Goal: Task Accomplishment & Management: Manage account settings

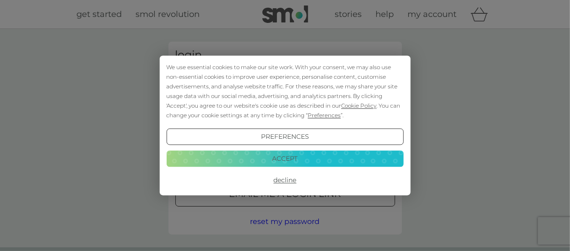
click at [294, 165] on button "Accept" at bounding box center [284, 158] width 237 height 16
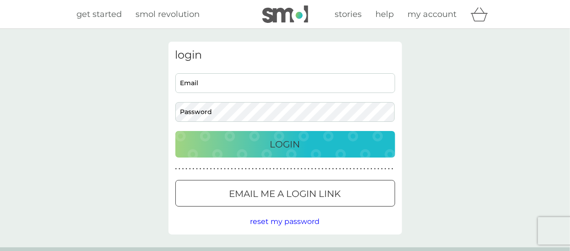
click at [210, 82] on input "Email" at bounding box center [285, 83] width 220 height 20
type input "[EMAIL_ADDRESS][DOMAIN_NAME]"
drag, startPoint x: 316, startPoint y: 82, endPoint x: 163, endPoint y: 80, distance: 153.1
click at [163, 81] on div "login [EMAIL_ADDRESS][DOMAIN_NAME] Email Password Login ● ● ● ● ● ● ● ● ● ● ● ●…" at bounding box center [285, 138] width 247 height 193
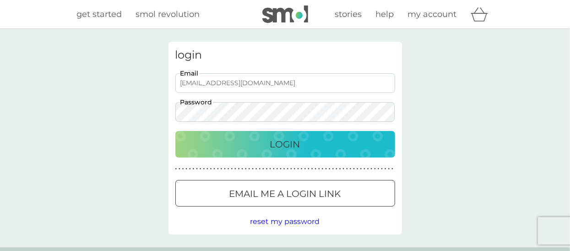
click at [245, 144] on div "Login" at bounding box center [286, 144] width 202 height 15
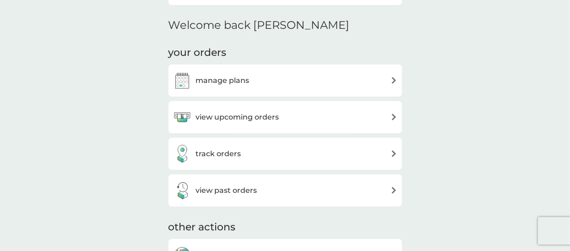
scroll to position [274, 0]
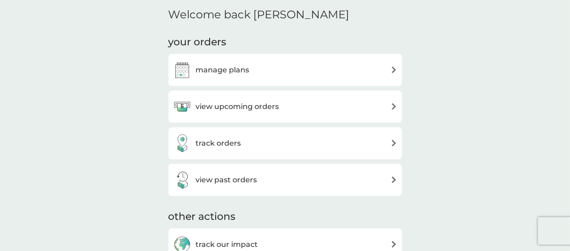
click at [217, 68] on h3 "manage plans" at bounding box center [223, 70] width 54 height 12
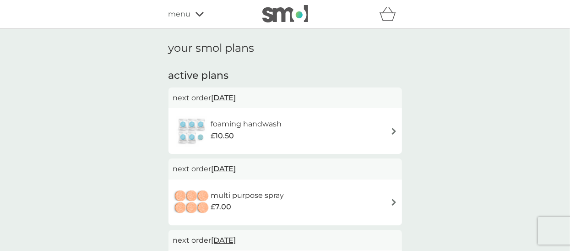
click at [392, 132] on img at bounding box center [394, 131] width 7 height 7
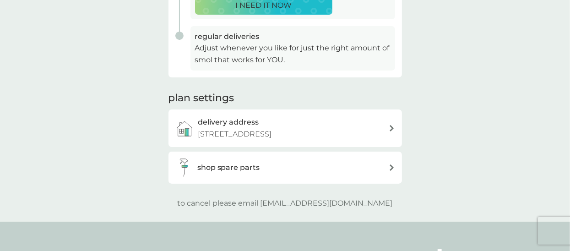
scroll to position [137, 0]
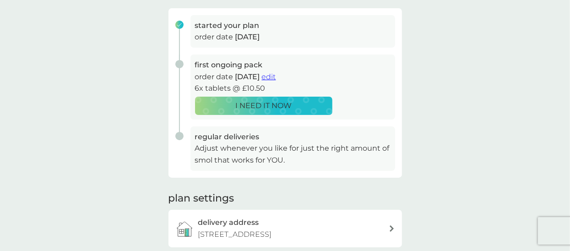
click at [320, 154] on p "Adjust whenever you like for just the right amount of smol that works for YOU." at bounding box center [293, 154] width 196 height 23
click at [276, 76] on span "edit" at bounding box center [269, 76] width 14 height 9
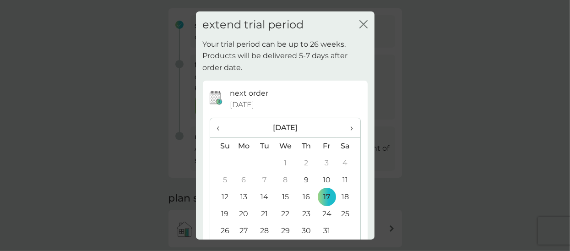
click at [344, 127] on span "›" at bounding box center [348, 127] width 9 height 19
click at [361, 26] on div "extend trial period close" at bounding box center [285, 24] width 179 height 27
click at [360, 25] on icon "close" at bounding box center [362, 24] width 4 height 7
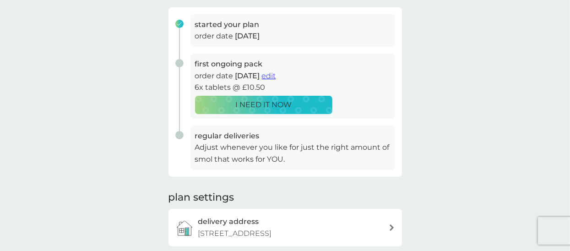
scroll to position [91, 0]
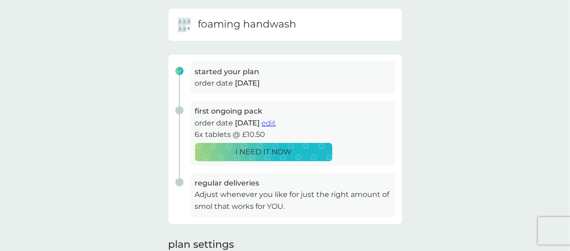
click at [276, 121] on span "edit" at bounding box center [269, 123] width 14 height 9
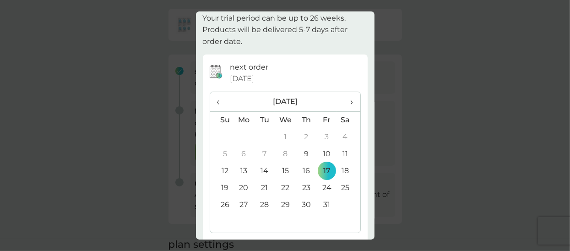
scroll to position [46, 0]
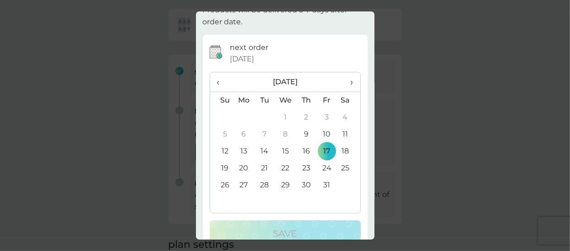
click at [347, 80] on th "›" at bounding box center [348, 82] width 23 height 20
click at [339, 133] on td "8" at bounding box center [348, 134] width 23 height 17
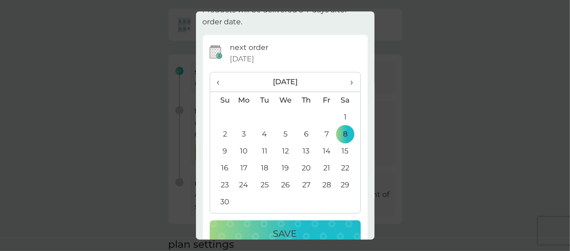
click at [295, 226] on div "Save" at bounding box center [285, 233] width 133 height 15
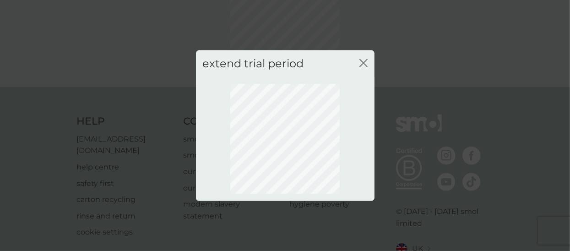
scroll to position [133, 0]
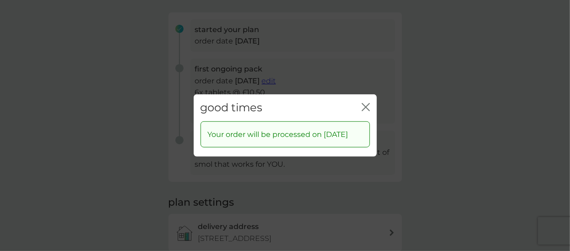
click at [364, 104] on icon "close" at bounding box center [364, 107] width 4 height 7
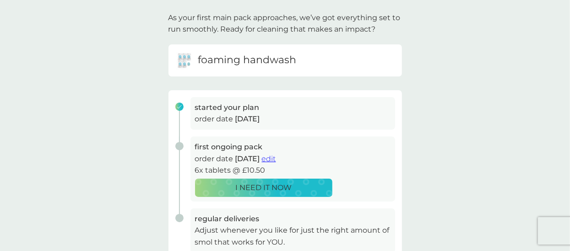
scroll to position [0, 0]
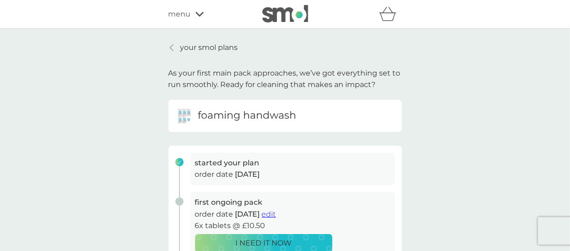
click at [191, 49] on p "your smol plans" at bounding box center [210, 48] width 58 height 12
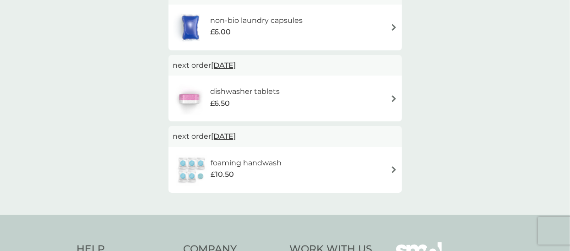
scroll to position [183, 0]
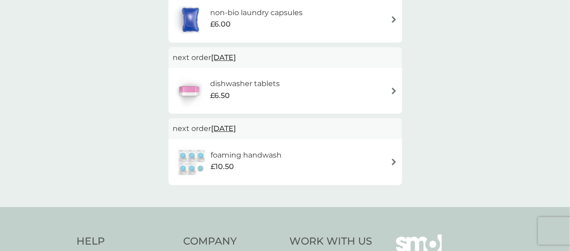
click at [394, 89] on img at bounding box center [394, 91] width 7 height 7
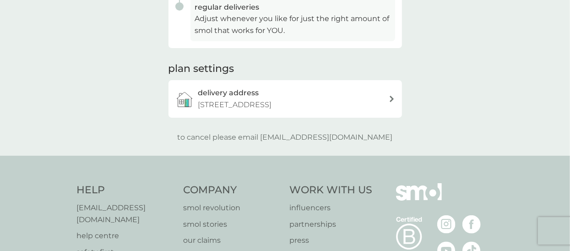
scroll to position [137, 0]
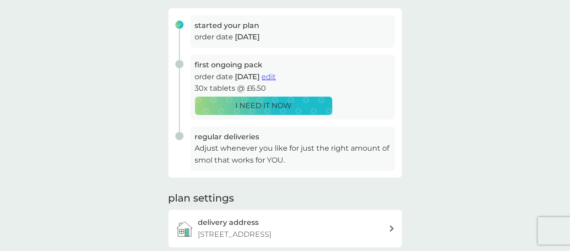
click at [276, 76] on span "edit" at bounding box center [269, 76] width 14 height 9
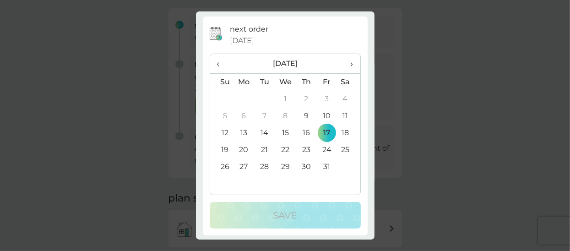
scroll to position [66, 0]
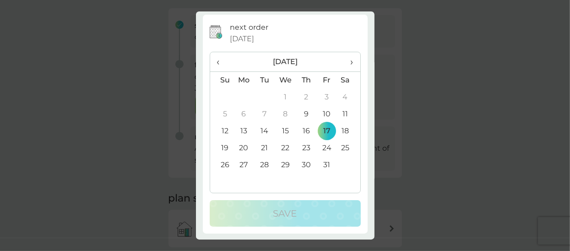
click at [344, 61] on span "›" at bounding box center [348, 61] width 9 height 19
click at [339, 113] on td "8" at bounding box center [348, 114] width 23 height 17
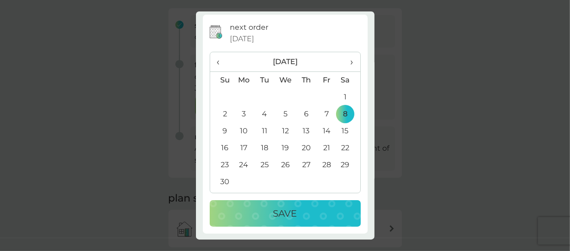
click at [305, 209] on div "Save" at bounding box center [285, 213] width 133 height 15
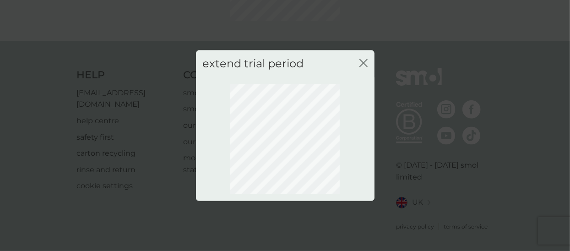
scroll to position [133, 0]
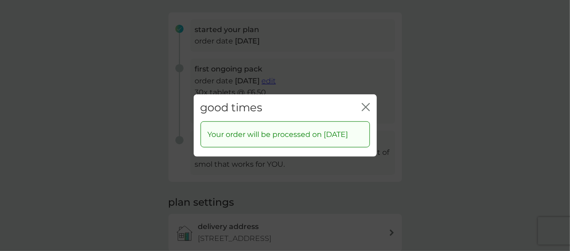
click at [364, 103] on icon "close" at bounding box center [366, 107] width 8 height 8
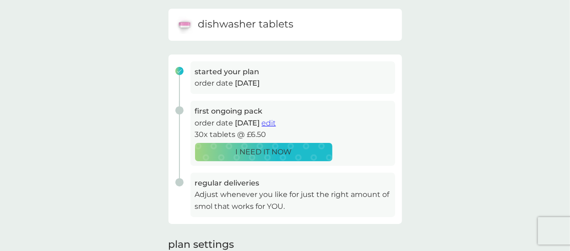
scroll to position [0, 0]
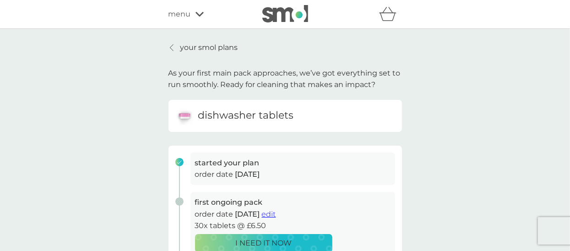
click at [199, 46] on p "your smol plans" at bounding box center [210, 48] width 58 height 12
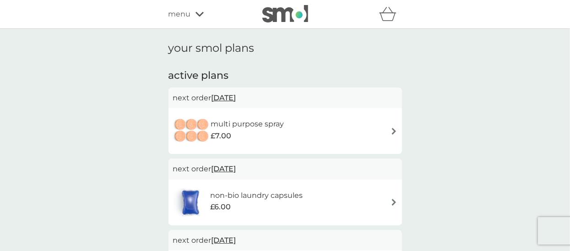
click at [393, 130] on img at bounding box center [394, 131] width 7 height 7
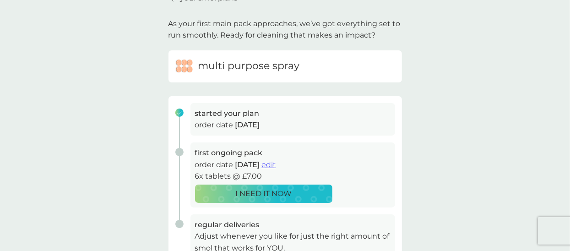
scroll to position [183, 0]
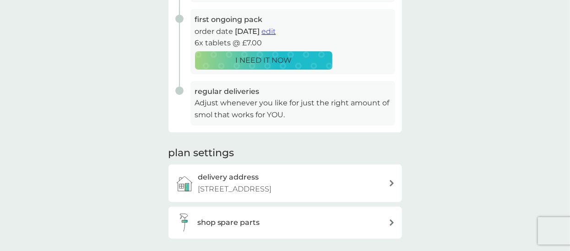
click at [276, 29] on span "edit" at bounding box center [269, 31] width 14 height 9
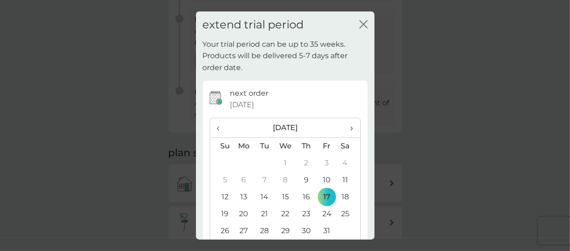
click at [345, 129] on span "›" at bounding box center [348, 127] width 9 height 19
click at [339, 181] on td "8" at bounding box center [348, 180] width 23 height 17
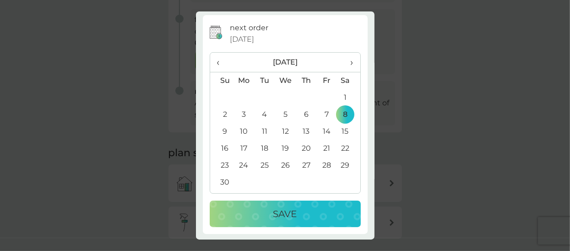
scroll to position [66, 0]
click at [329, 210] on div "Save" at bounding box center [285, 213] width 133 height 15
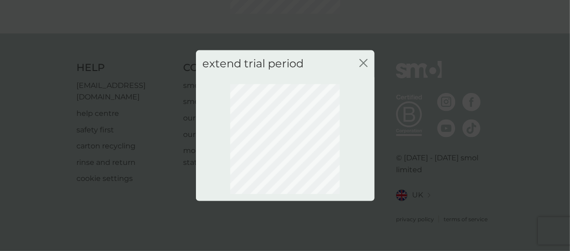
scroll to position [133, 0]
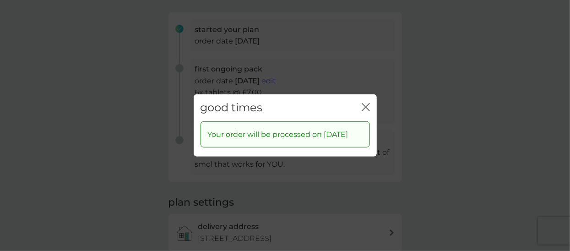
click at [365, 103] on icon "close" at bounding box center [366, 107] width 8 height 8
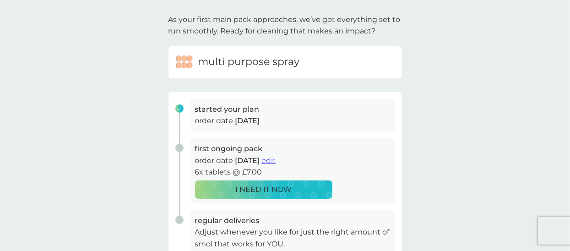
scroll to position [0, 0]
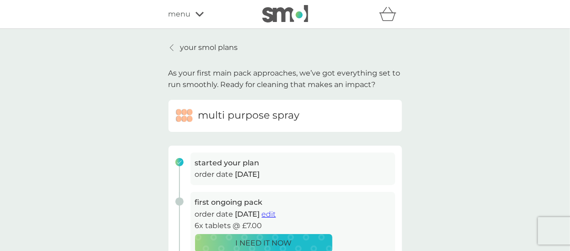
click at [190, 49] on p "your smol plans" at bounding box center [210, 48] width 58 height 12
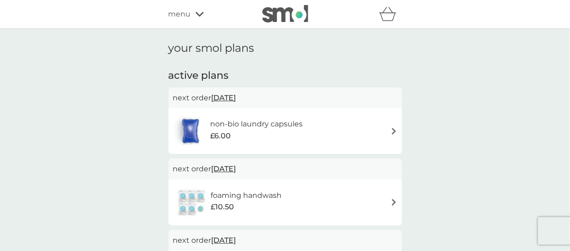
click at [394, 131] on img at bounding box center [394, 131] width 7 height 7
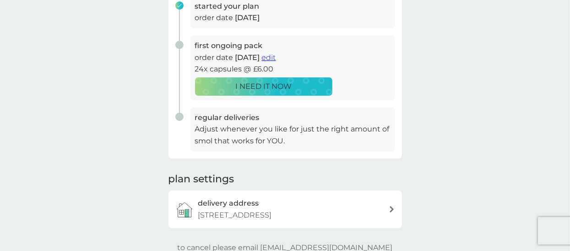
scroll to position [137, 0]
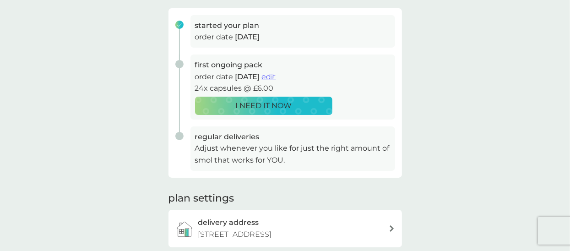
click at [276, 75] on span "edit" at bounding box center [269, 76] width 14 height 9
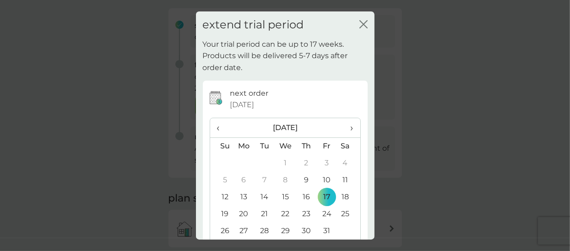
click at [344, 128] on span "›" at bounding box center [348, 127] width 9 height 19
click at [341, 175] on td "8" at bounding box center [348, 180] width 23 height 17
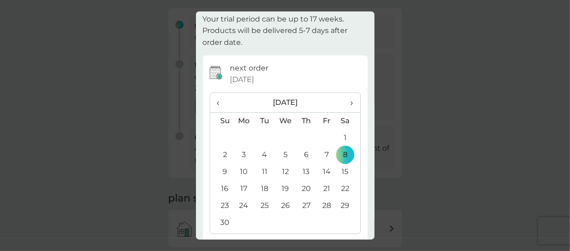
scroll to position [66, 0]
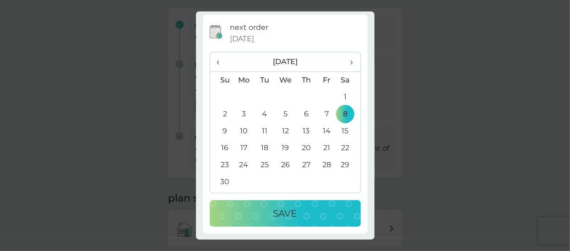
click at [308, 209] on div "Save" at bounding box center [285, 213] width 133 height 15
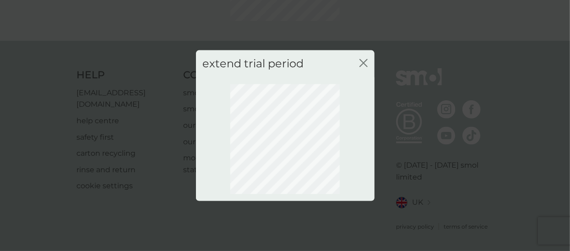
scroll to position [133, 0]
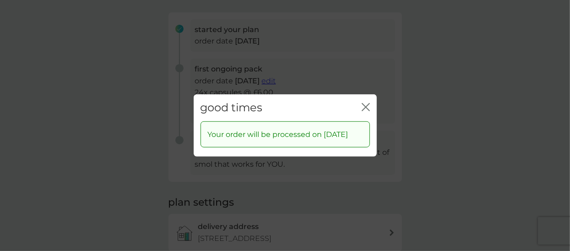
click at [363, 103] on icon "close" at bounding box center [366, 107] width 8 height 8
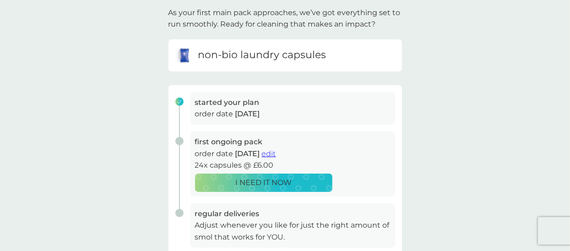
scroll to position [0, 0]
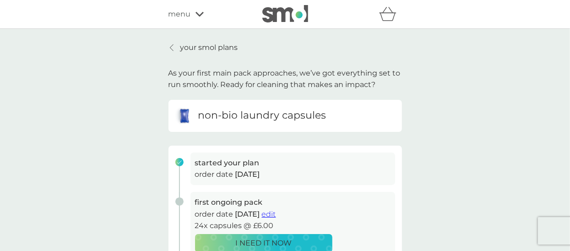
click at [200, 46] on p "your smol plans" at bounding box center [210, 48] width 58 height 12
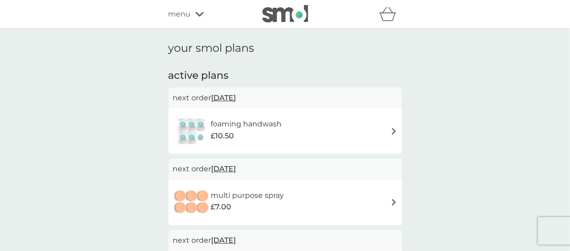
click at [377, 11] on div at bounding box center [363, 14] width 78 height 18
click at [385, 17] on icon "basket" at bounding box center [387, 14] width 17 height 14
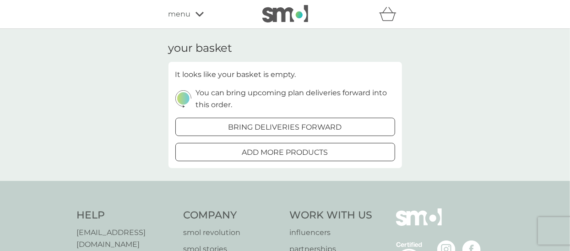
click at [187, 16] on span "menu" at bounding box center [180, 14] width 22 height 12
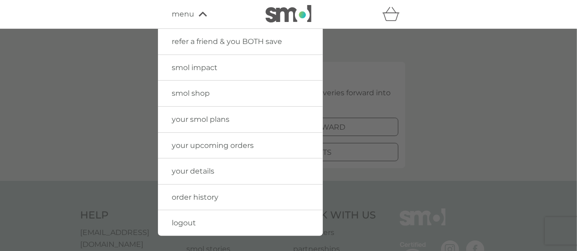
click at [188, 223] on span "logout" at bounding box center [184, 223] width 24 height 9
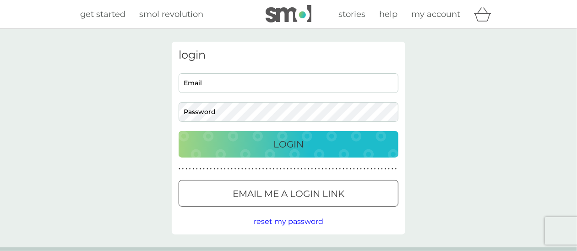
type input "[EMAIL_ADDRESS][DOMAIN_NAME]"
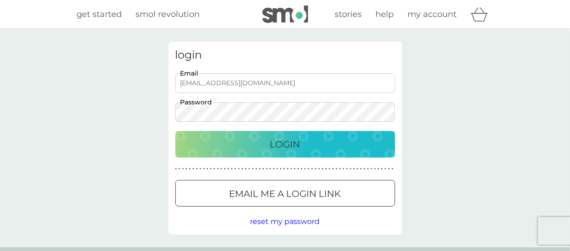
drag, startPoint x: 290, startPoint y: 80, endPoint x: 165, endPoint y: 67, distance: 125.7
click at [172, 67] on div "login [EMAIL_ADDRESS][DOMAIN_NAME] Email Password Login ● ● ● ● ● ● ● ● ● ● ● ●…" at bounding box center [286, 138] width 234 height 193
type input "[EMAIL_ADDRESS][DOMAIN_NAME]"
click at [158, 106] on div "login [EMAIL_ADDRESS][DOMAIN_NAME] Email Password Login ● ● ● ● ● ● ● ● ● ● ● ●…" at bounding box center [285, 138] width 570 height 219
click at [363, 145] on div "Login" at bounding box center [286, 144] width 202 height 15
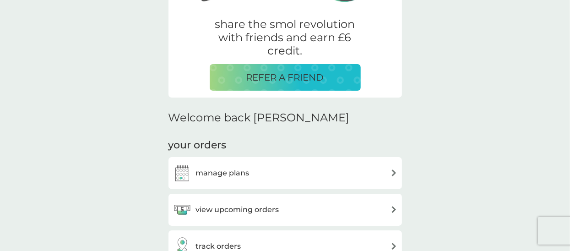
scroll to position [183, 0]
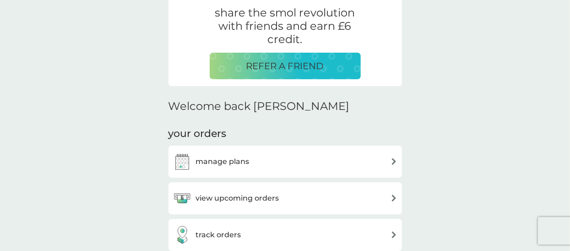
click at [270, 164] on div "manage plans" at bounding box center [285, 162] width 225 height 18
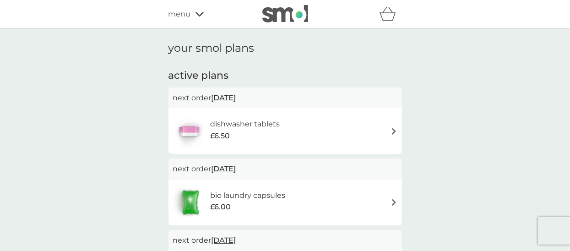
click at [233, 96] on span "17 Oct 2025" at bounding box center [224, 98] width 25 height 18
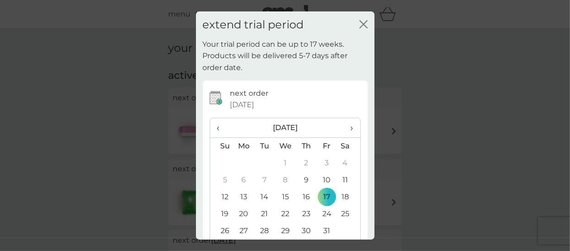
click at [345, 122] on span "›" at bounding box center [348, 127] width 9 height 19
click at [339, 179] on td "8" at bounding box center [348, 180] width 23 height 17
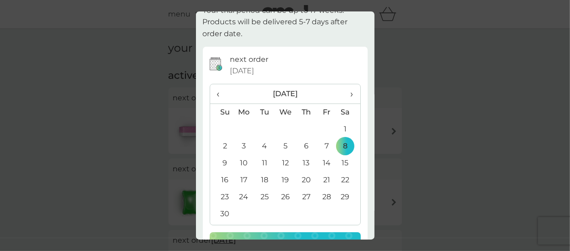
scroll to position [66, 0]
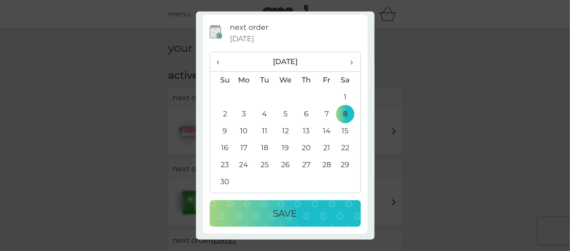
click at [315, 209] on div "Save" at bounding box center [285, 213] width 133 height 15
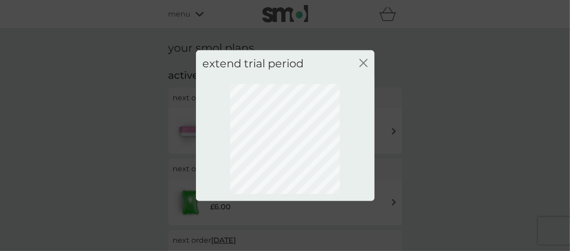
scroll to position [0, 0]
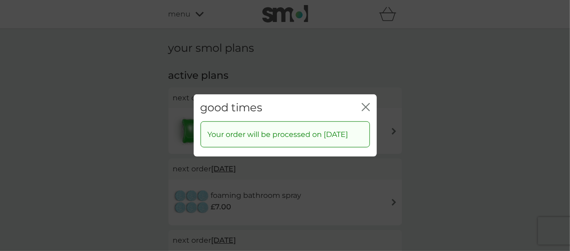
click at [367, 104] on icon "close" at bounding box center [368, 107] width 4 height 7
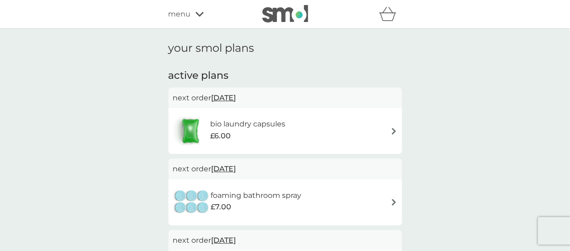
click at [233, 95] on span "17 Oct 2025" at bounding box center [224, 98] width 25 height 18
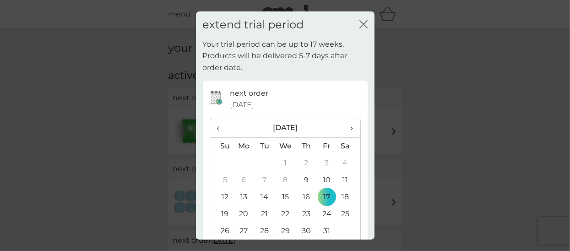
click at [344, 123] on span "›" at bounding box center [348, 127] width 9 height 19
click at [340, 176] on td "8" at bounding box center [348, 180] width 23 height 17
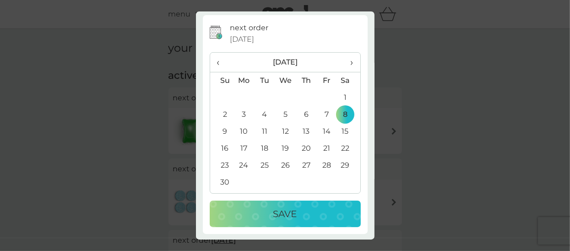
scroll to position [66, 0]
click at [320, 210] on div "Save" at bounding box center [285, 213] width 133 height 15
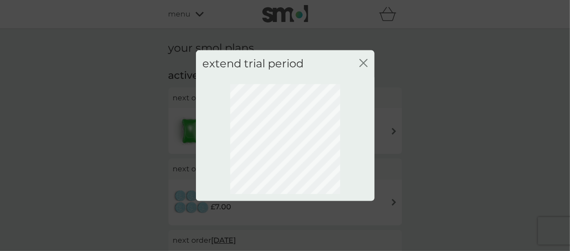
scroll to position [0, 0]
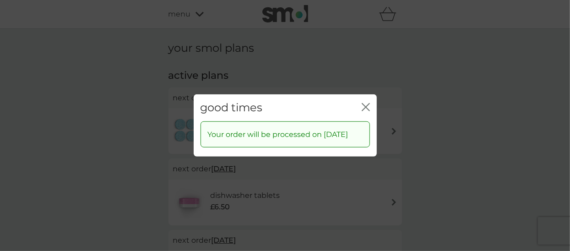
click at [362, 104] on icon "close" at bounding box center [364, 107] width 4 height 7
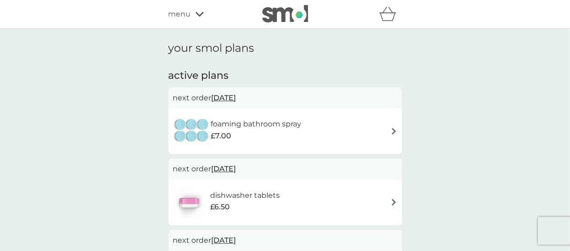
click at [235, 96] on span "18 Oct 2025" at bounding box center [224, 98] width 25 height 18
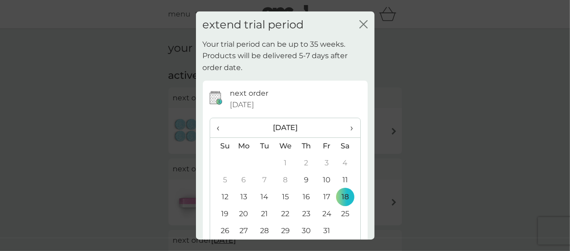
click at [347, 126] on th "›" at bounding box center [348, 128] width 23 height 20
click at [337, 175] on td "8" at bounding box center [348, 180] width 23 height 17
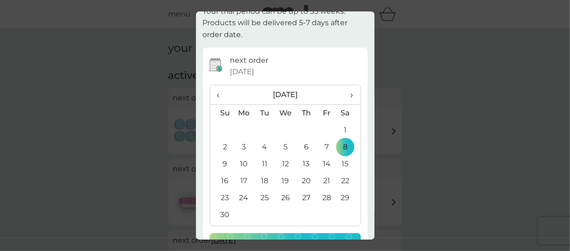
scroll to position [66, 0]
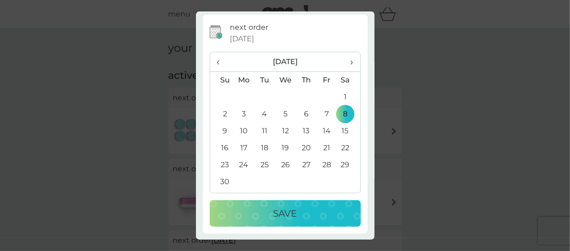
click at [313, 209] on div "Save" at bounding box center [285, 213] width 133 height 15
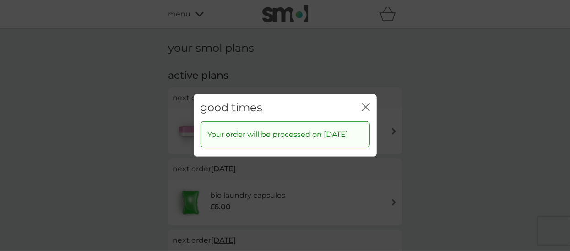
click at [369, 103] on icon "close" at bounding box center [366, 107] width 8 height 8
